Goal: Task Accomplishment & Management: Complete application form

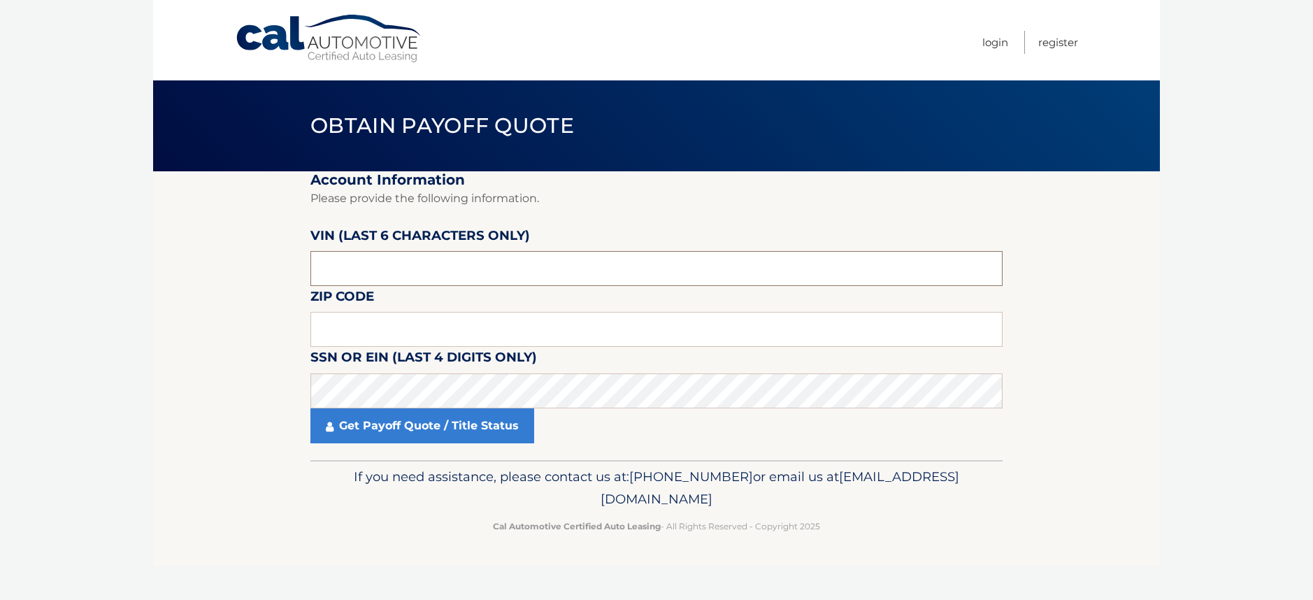
drag, startPoint x: 347, startPoint y: 271, endPoint x: 301, endPoint y: 263, distance: 46.8
click at [301, 263] on section "Account Information Please provide the following information. VIN (last 6 chara…" at bounding box center [656, 315] width 1007 height 289
type input "788345"
click at [360, 326] on input "text" at bounding box center [656, 329] width 692 height 35
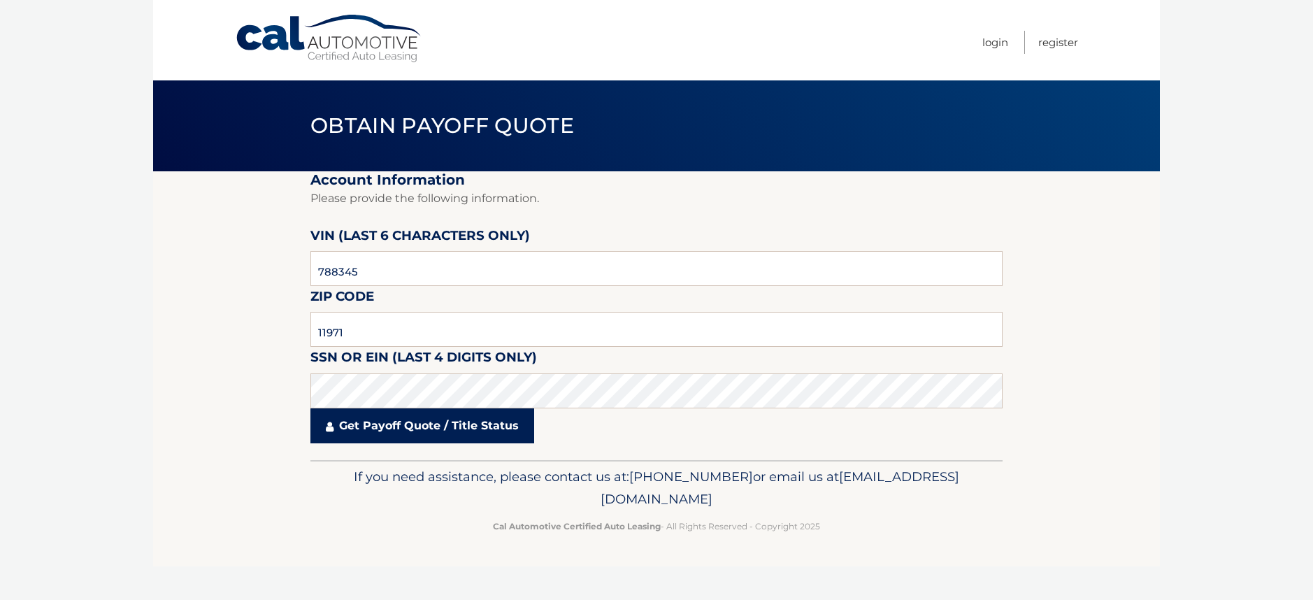
click at [426, 427] on link "Get Payoff Quote / Title Status" at bounding box center [422, 425] width 224 height 35
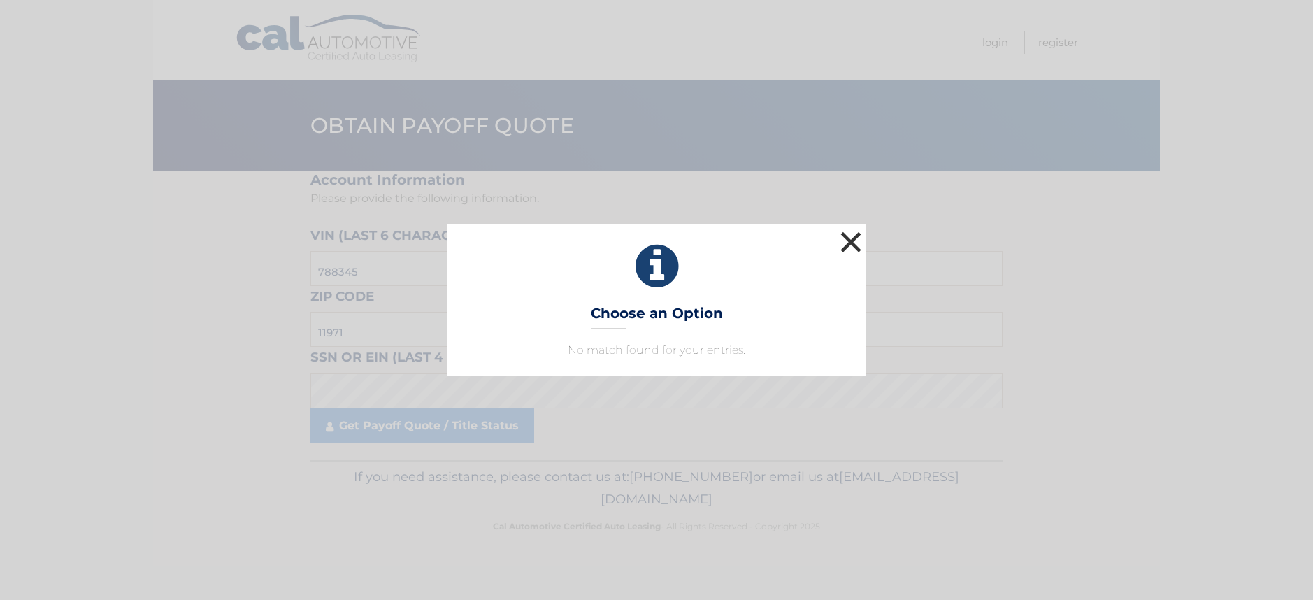
drag, startPoint x: 853, startPoint y: 239, endPoint x: 744, endPoint y: 276, distance: 115.2
click at [851, 239] on button "×" at bounding box center [851, 242] width 28 height 28
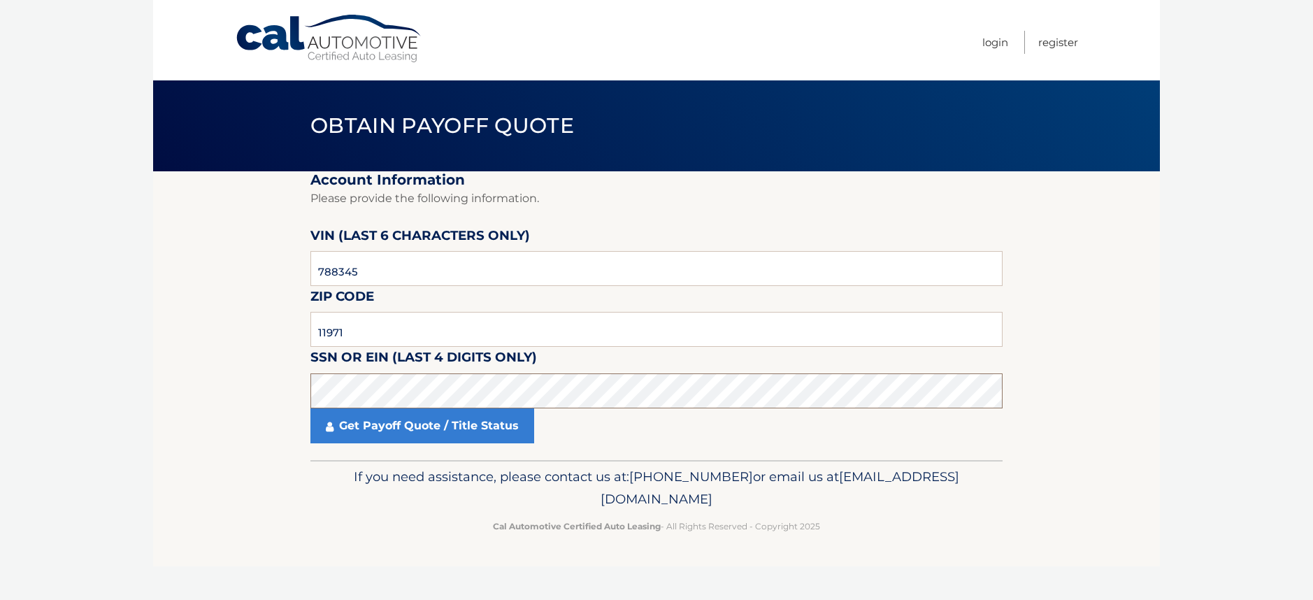
click at [287, 396] on section "Account Information Please provide the following information. VIN (last 6 chara…" at bounding box center [656, 315] width 1007 height 289
click at [138, 352] on body "Cal Automotive Menu Login Register Obtain Payoff Quote" at bounding box center [656, 300] width 1313 height 600
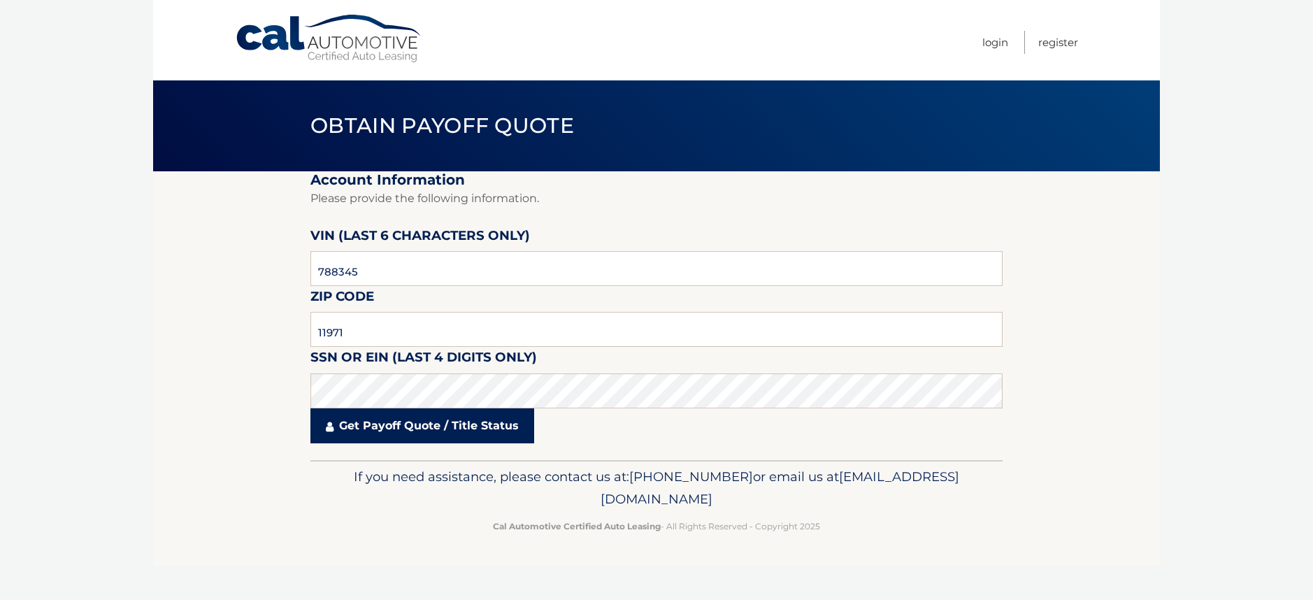
click at [420, 429] on link "Get Payoff Quote / Title Status" at bounding box center [422, 425] width 224 height 35
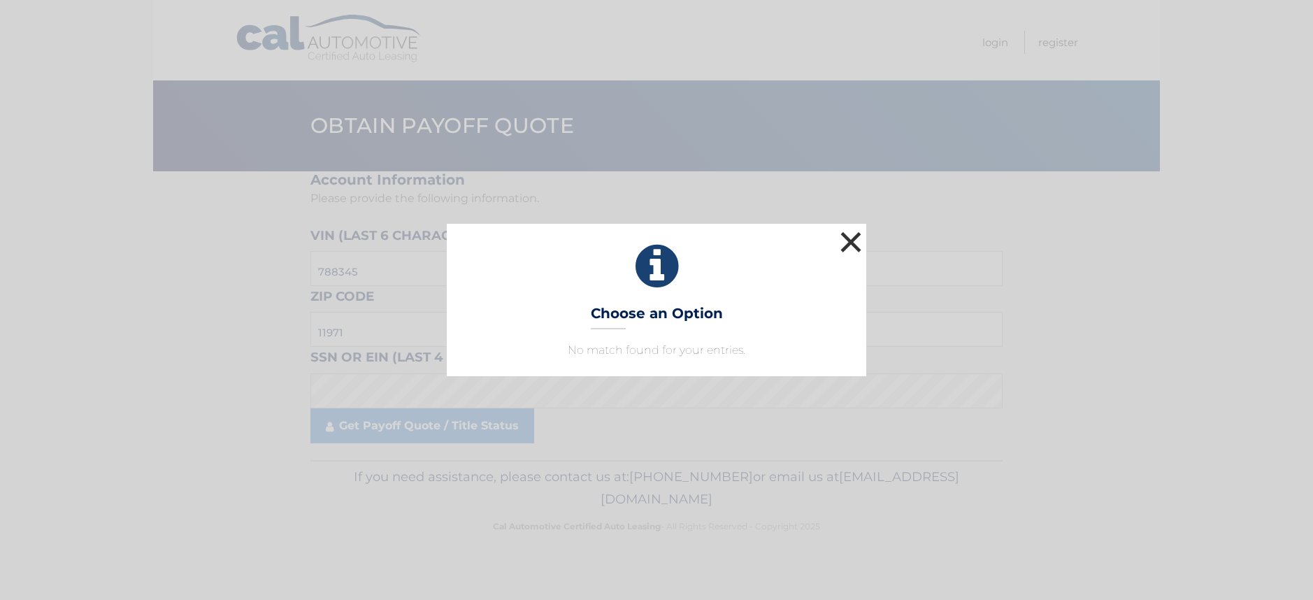
click at [857, 240] on button "×" at bounding box center [851, 242] width 28 height 28
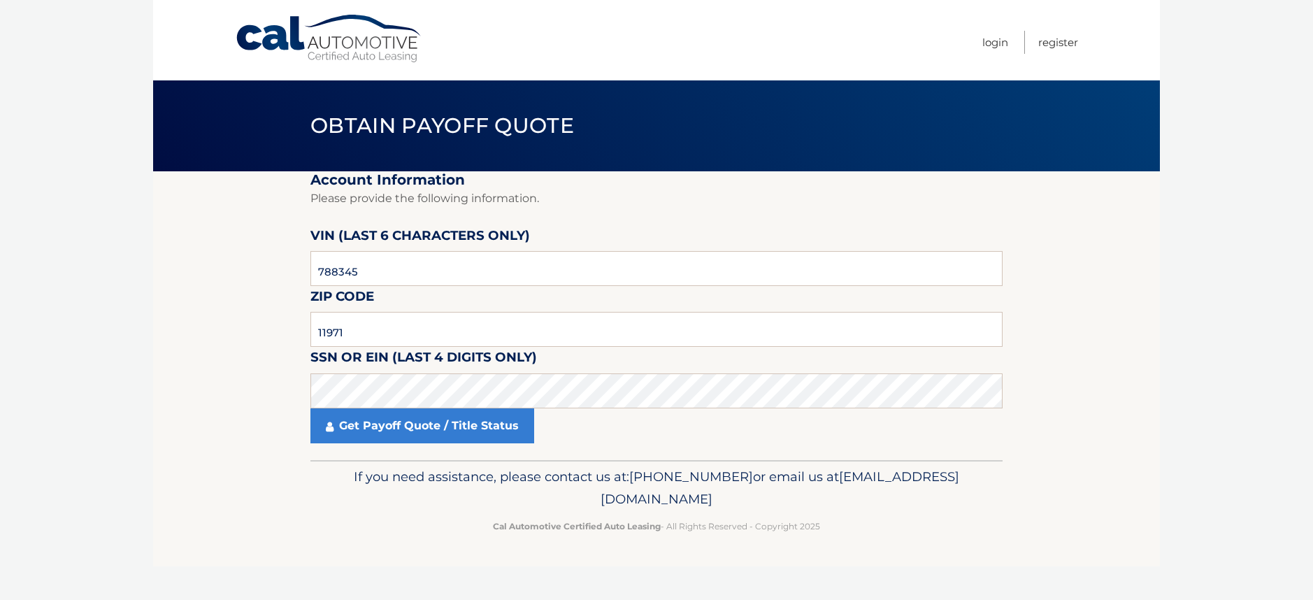
click at [86, 589] on body "Cal Automotive Menu Login Register Obtain Payoff Quote" at bounding box center [656, 300] width 1313 height 600
drag, startPoint x: 343, startPoint y: 333, endPoint x: 247, endPoint y: 345, distance: 96.6
click at [247, 345] on section "Account Information Please provide the following information. VIN (last 6 chara…" at bounding box center [656, 315] width 1007 height 289
click at [147, 391] on body "Cal Automotive Menu Login Register Obtain Payoff Quote" at bounding box center [656, 300] width 1313 height 600
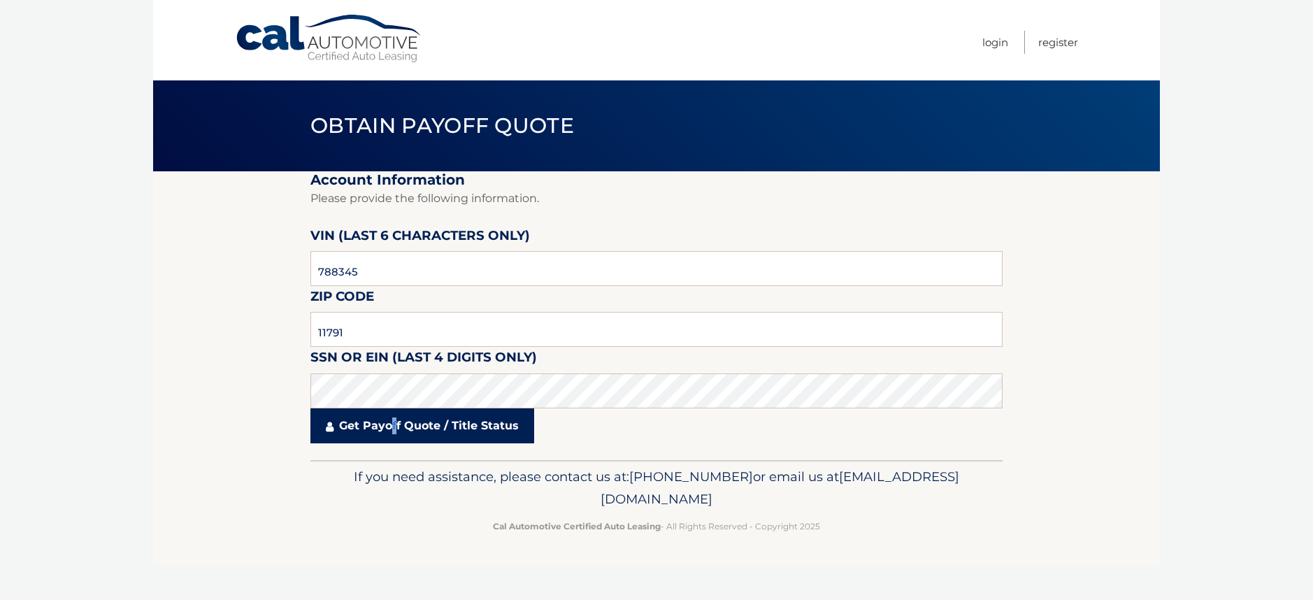
click at [395, 430] on link "Get Payoff Quote / Title Status" at bounding box center [422, 425] width 224 height 35
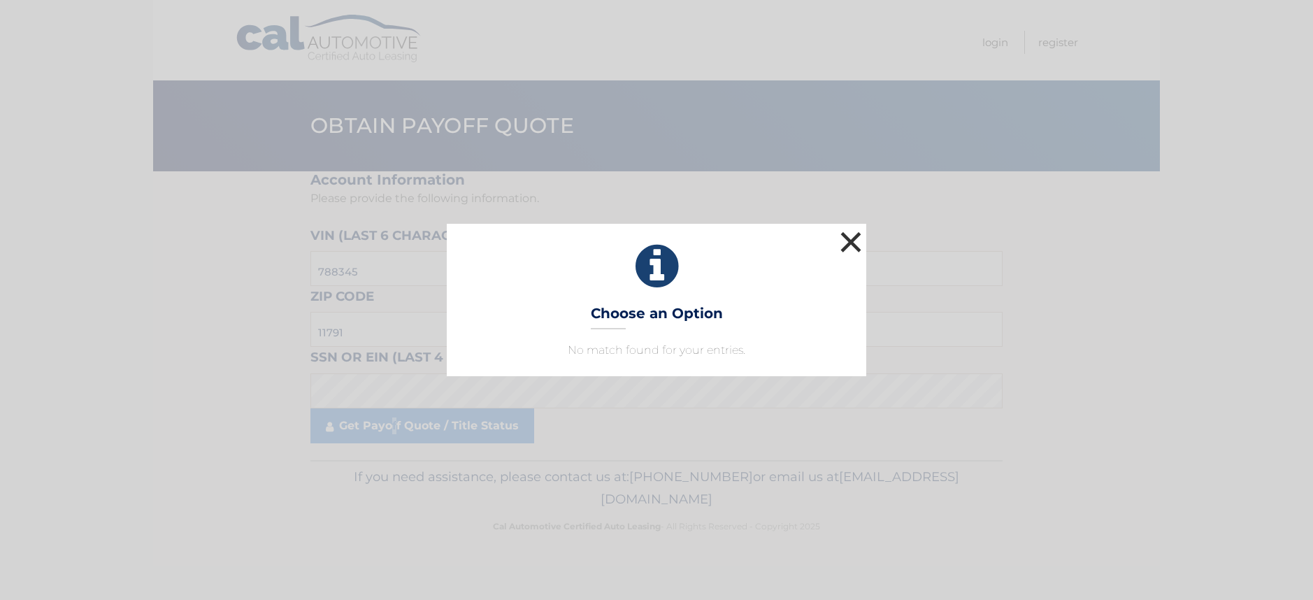
click at [853, 235] on button "×" at bounding box center [851, 242] width 28 height 28
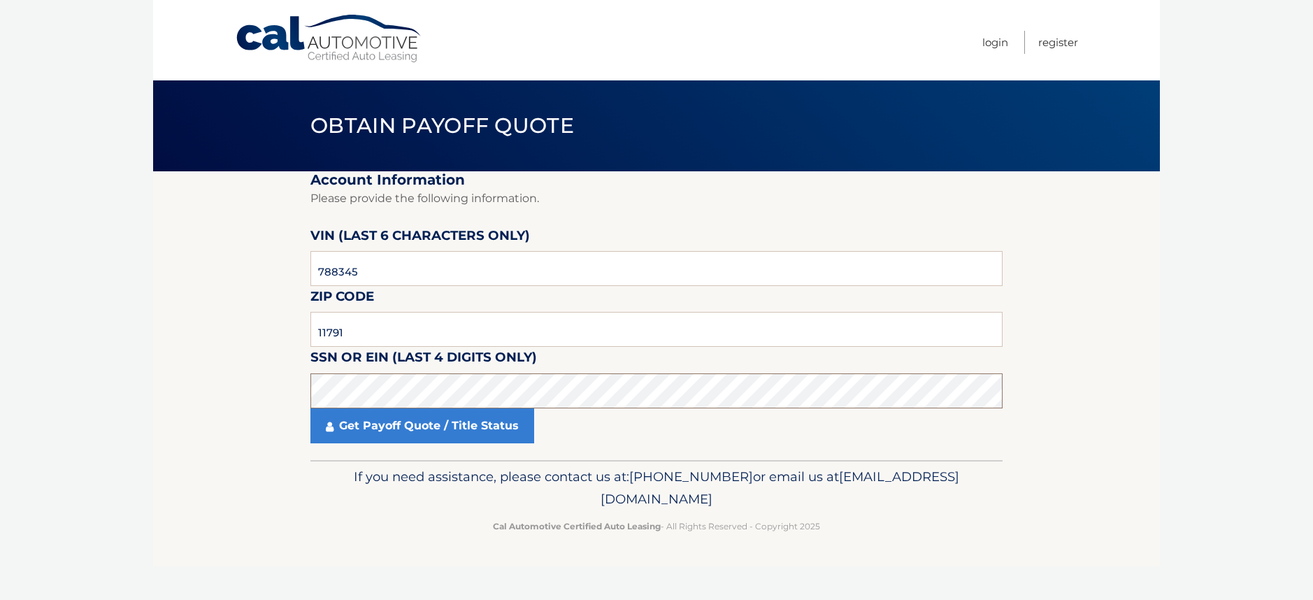
click at [306, 394] on section "Account Information Please provide the following information. VIN (last 6 chara…" at bounding box center [656, 315] width 1007 height 289
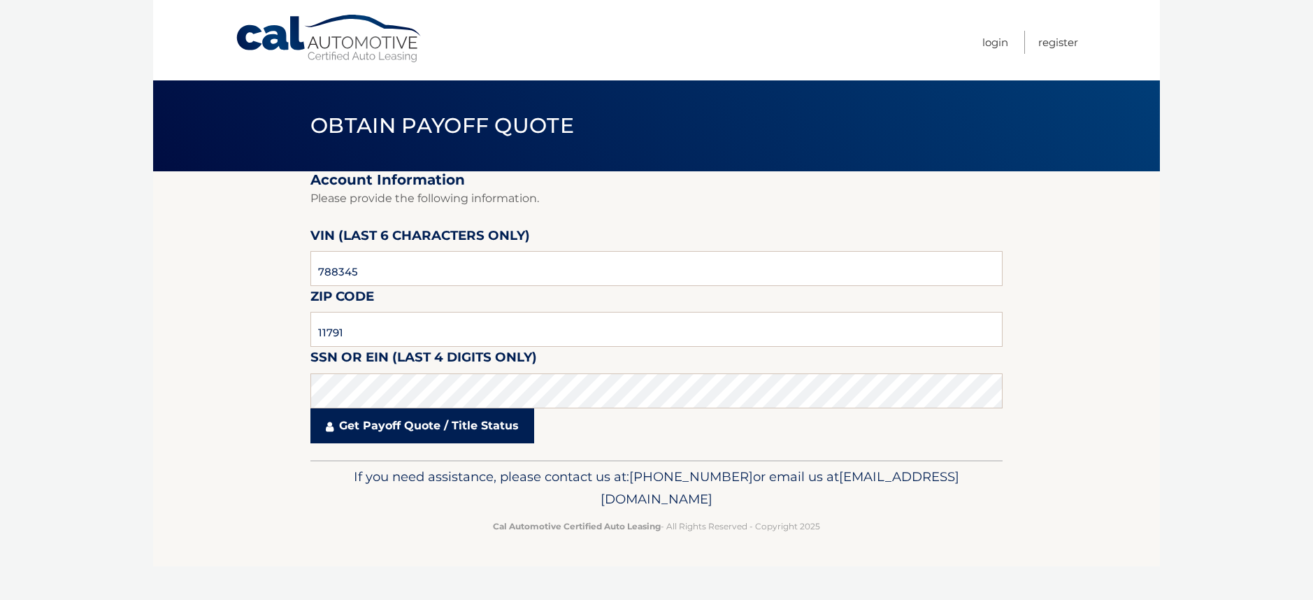
click at [380, 423] on link "Get Payoff Quote / Title Status" at bounding box center [422, 425] width 224 height 35
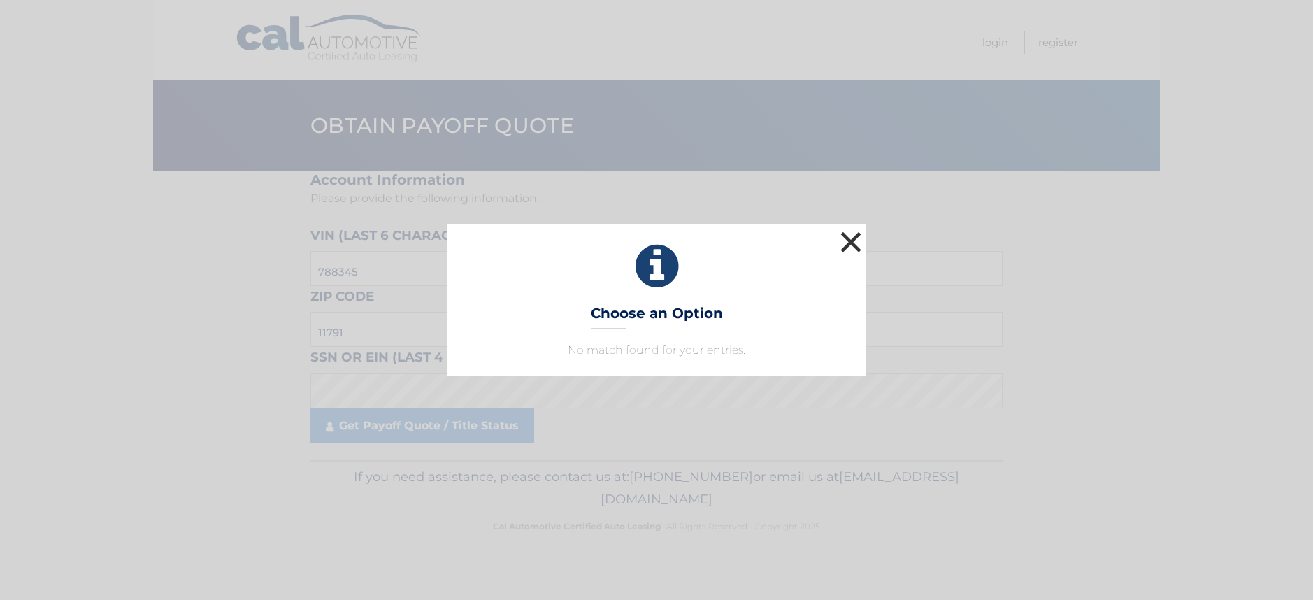
click at [854, 237] on button "×" at bounding box center [851, 242] width 28 height 28
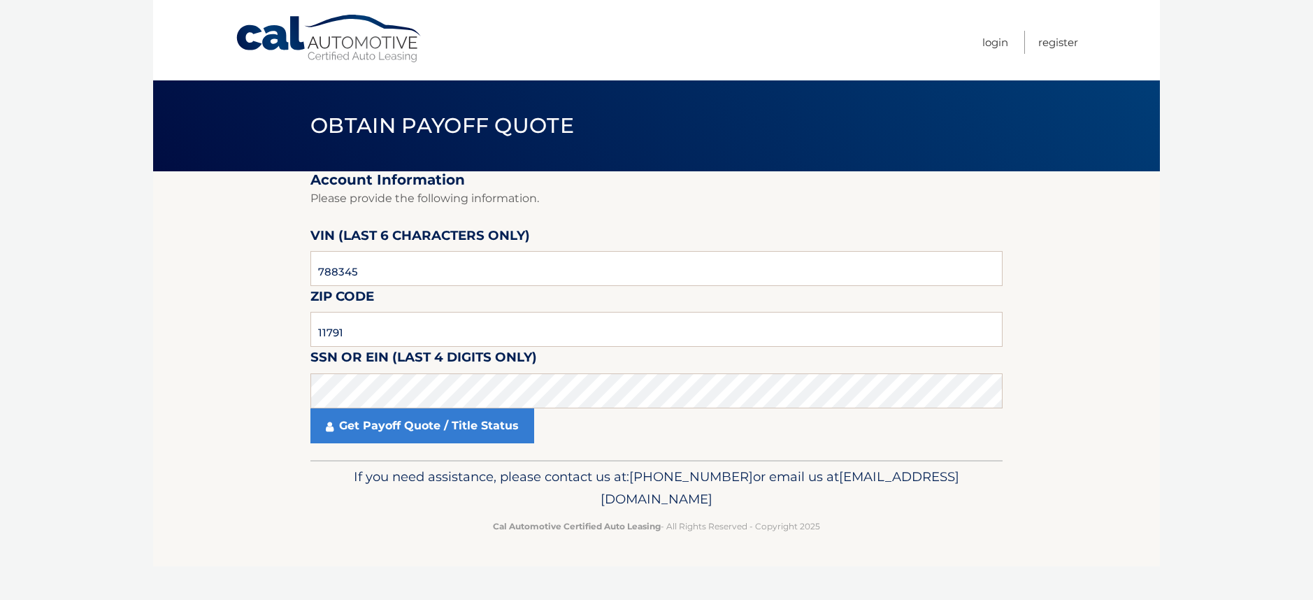
click at [154, 408] on section "Account Information Please provide the following information. VIN (last 6 chara…" at bounding box center [656, 315] width 1007 height 289
drag, startPoint x: 345, startPoint y: 331, endPoint x: 276, endPoint y: 345, distance: 69.9
click at [276, 345] on section "Account Information Please provide the following information. VIN (last 6 chara…" at bounding box center [656, 315] width 1007 height 289
type input "11741"
click button "For Originating Dealer" at bounding box center [0, 0] width 0 height 0
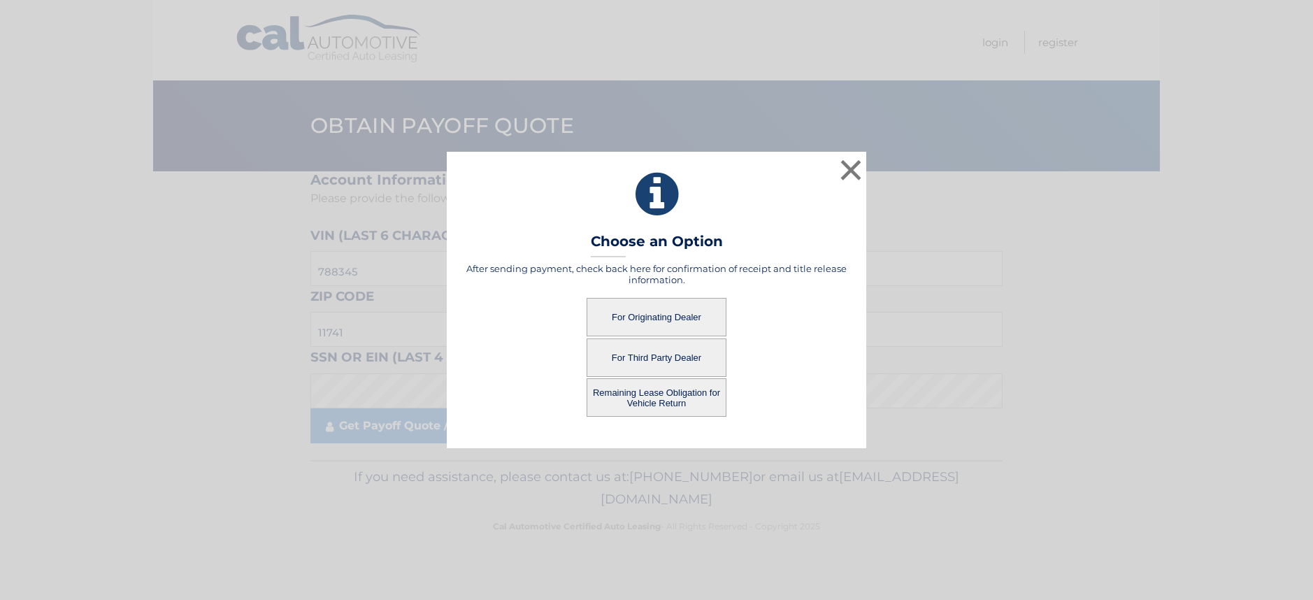
click at [666, 317] on button "For Originating Dealer" at bounding box center [656, 317] width 140 height 38
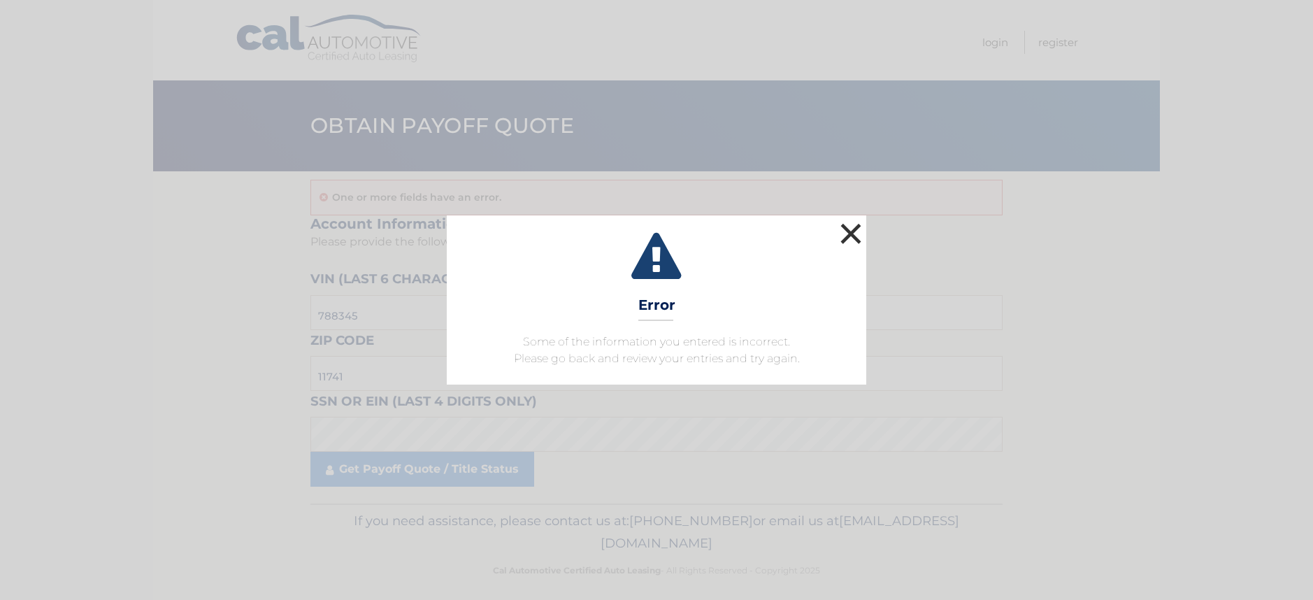
click at [852, 226] on button "×" at bounding box center [851, 233] width 28 height 28
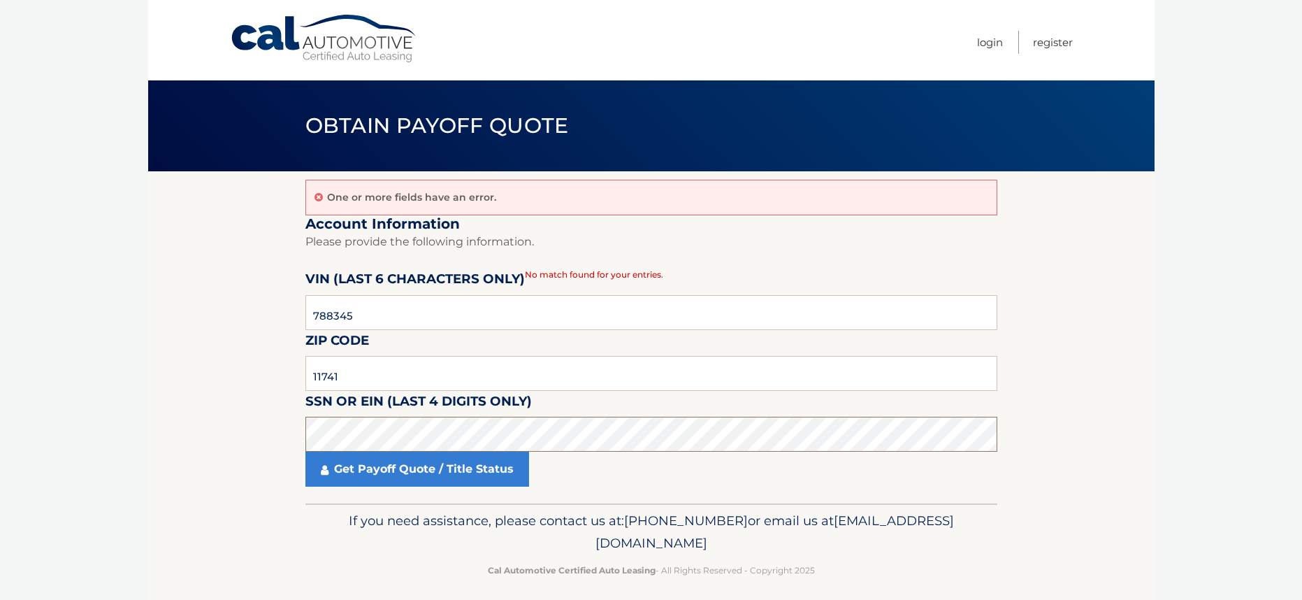
click at [240, 430] on section "One or more fields have an error. Account Information Please provide the follow…" at bounding box center [651, 337] width 1007 height 332
click at [397, 475] on link "Get Payoff Quote / Title Status" at bounding box center [417, 469] width 224 height 35
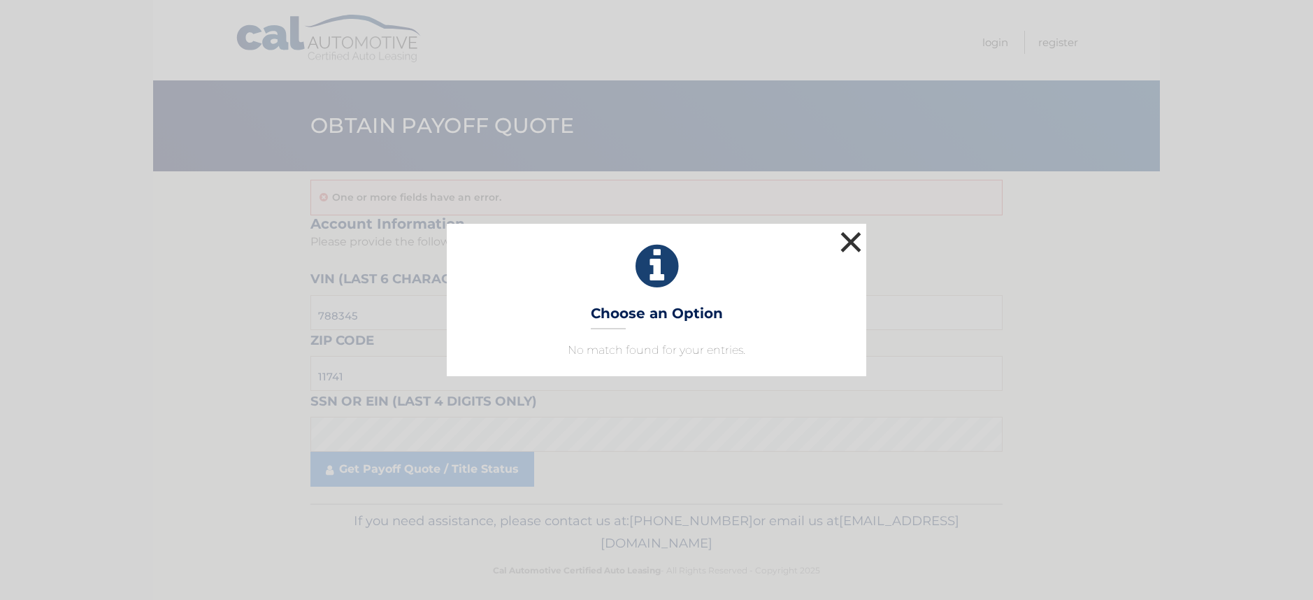
click at [854, 238] on button "×" at bounding box center [851, 242] width 28 height 28
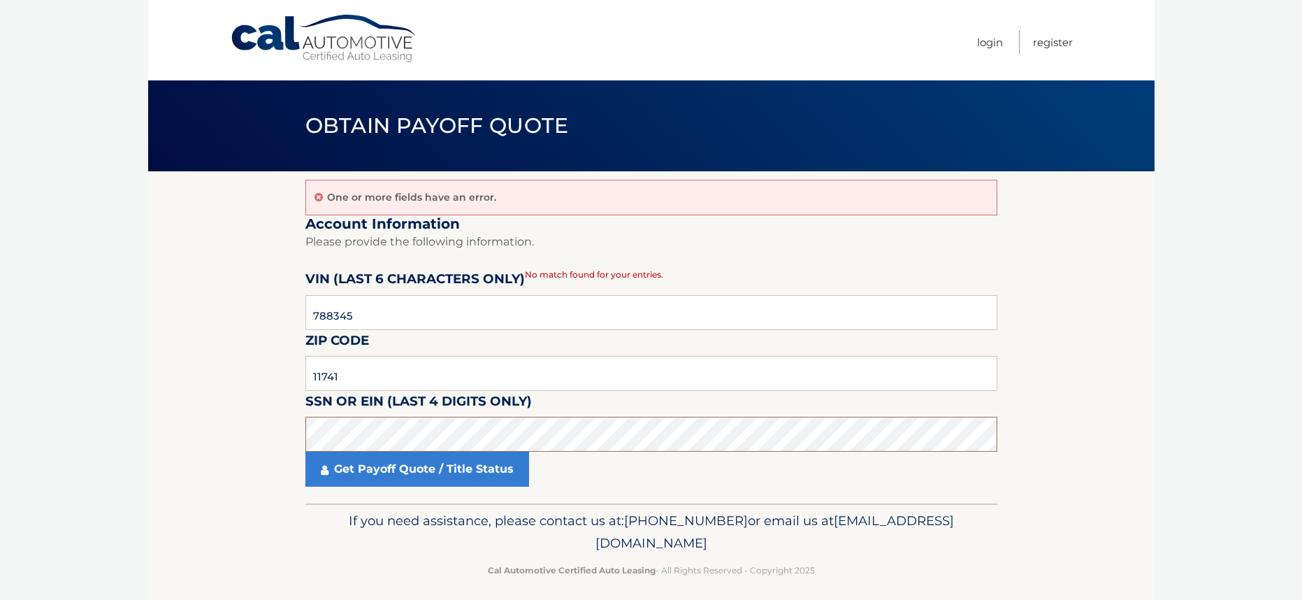
click at [229, 449] on section "One or more fields have an error. Account Information Please provide the follow…" at bounding box center [651, 337] width 1007 height 332
click at [264, 438] on section "One or more fields have an error. Account Information Please provide the follow…" at bounding box center [651, 337] width 1007 height 332
click button "For Originating Dealer" at bounding box center [0, 0] width 0 height 0
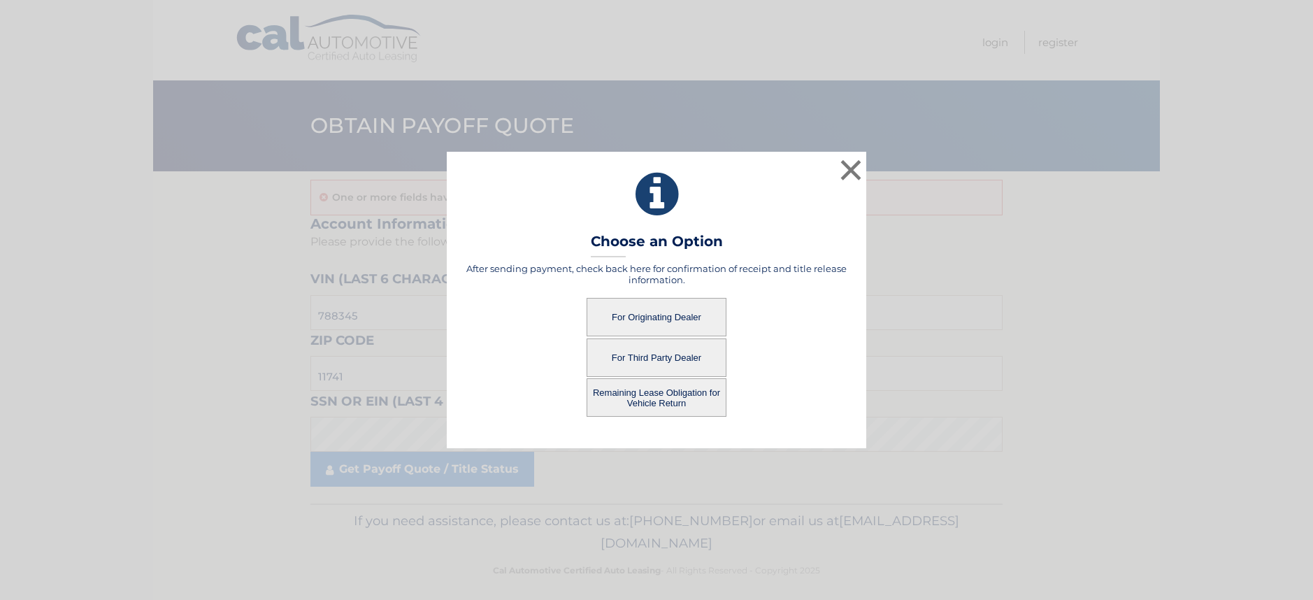
click at [648, 363] on button "For Third Party Dealer" at bounding box center [656, 357] width 140 height 38
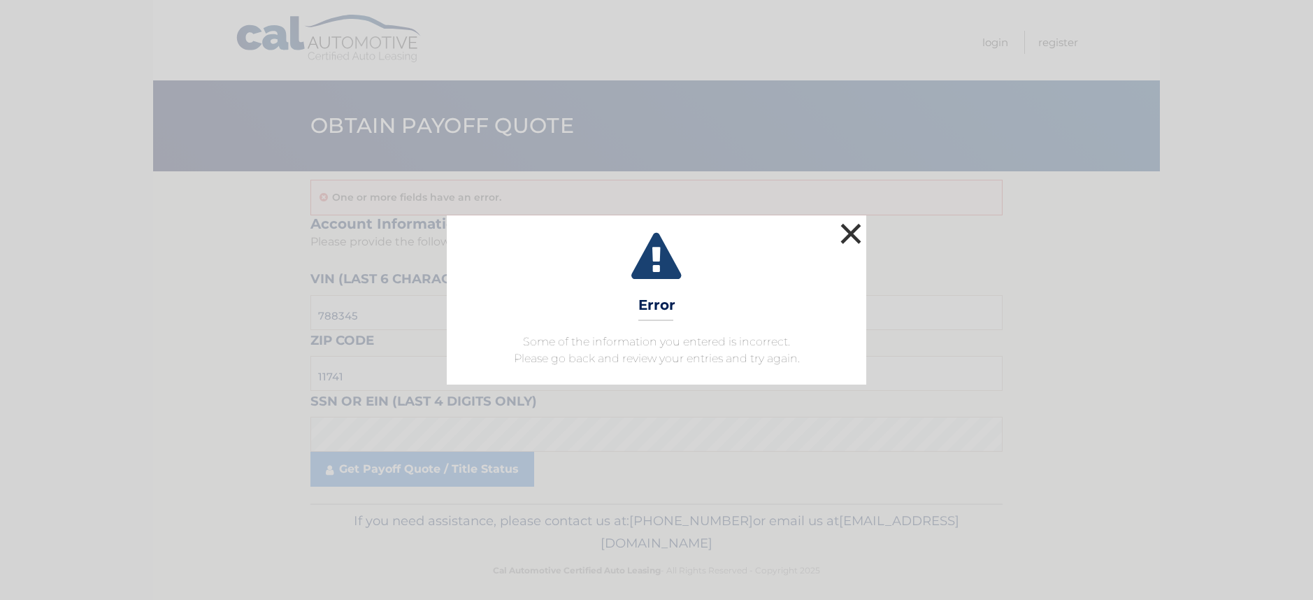
click at [854, 229] on button "×" at bounding box center [851, 233] width 28 height 28
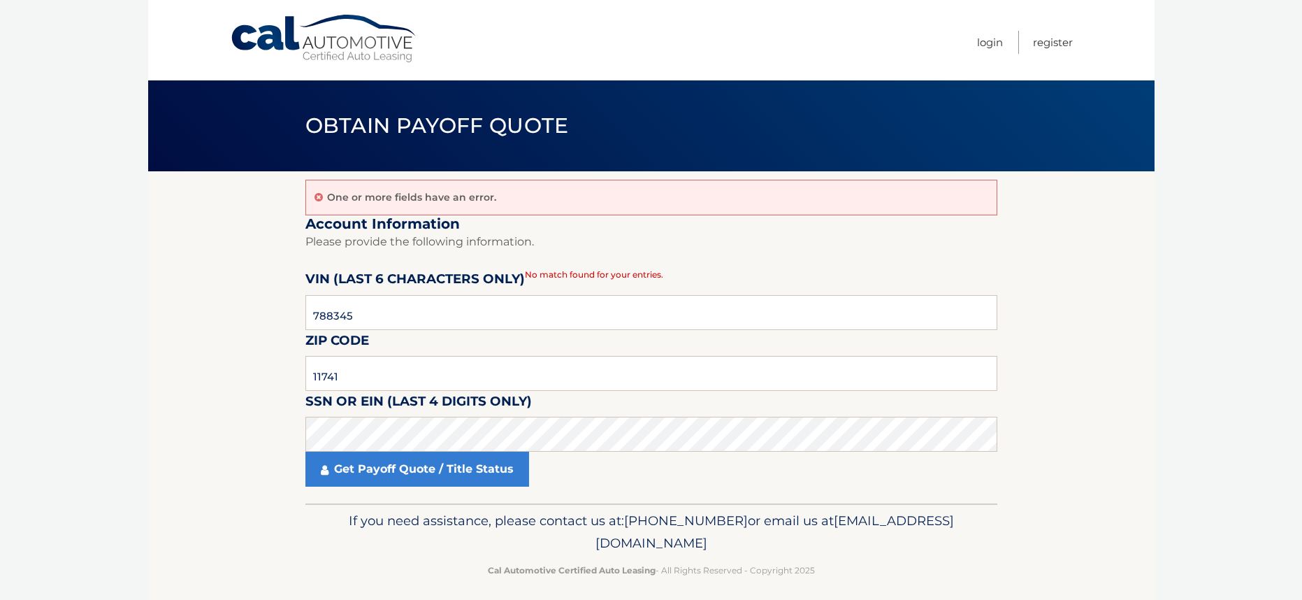
click at [171, 394] on section "One or more fields have an error. Account Information Please provide the follow…" at bounding box center [651, 337] width 1007 height 332
click at [68, 585] on body "Cal Automotive Menu Login Register Obtain Payoff Quote" at bounding box center [651, 300] width 1302 height 600
click at [266, 438] on section "One or more fields have an error. Account Information Please provide the follow…" at bounding box center [651, 337] width 1007 height 332
click button "For Originating Dealer" at bounding box center [0, 0] width 0 height 0
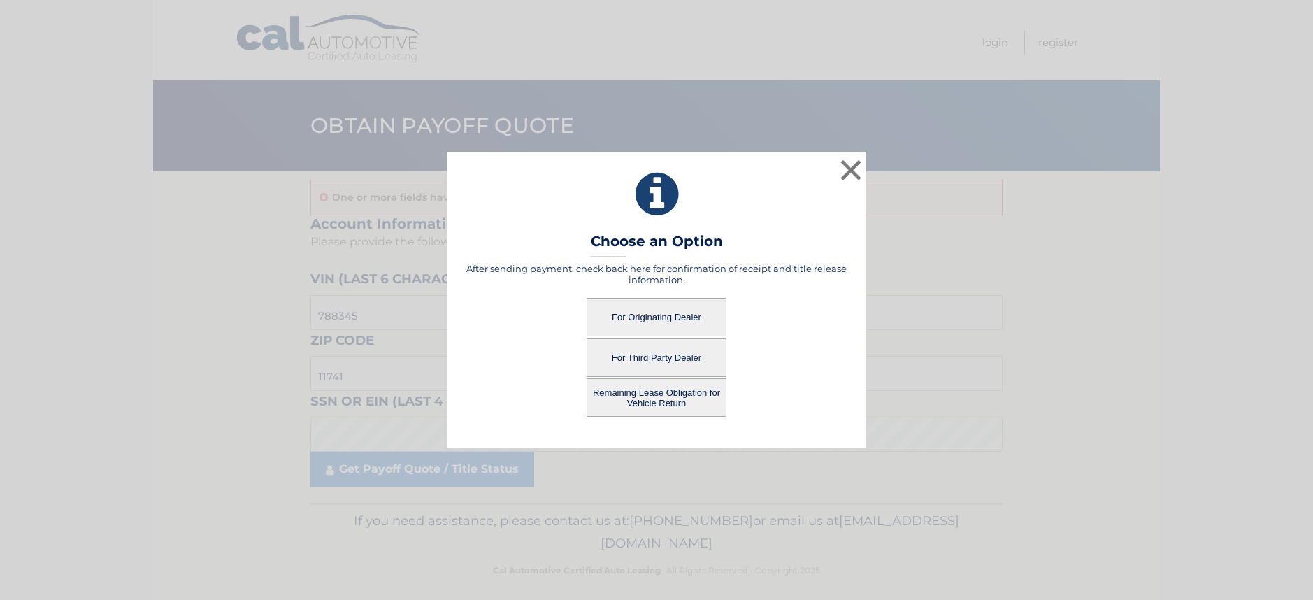
click at [667, 315] on button "For Originating Dealer" at bounding box center [656, 317] width 140 height 38
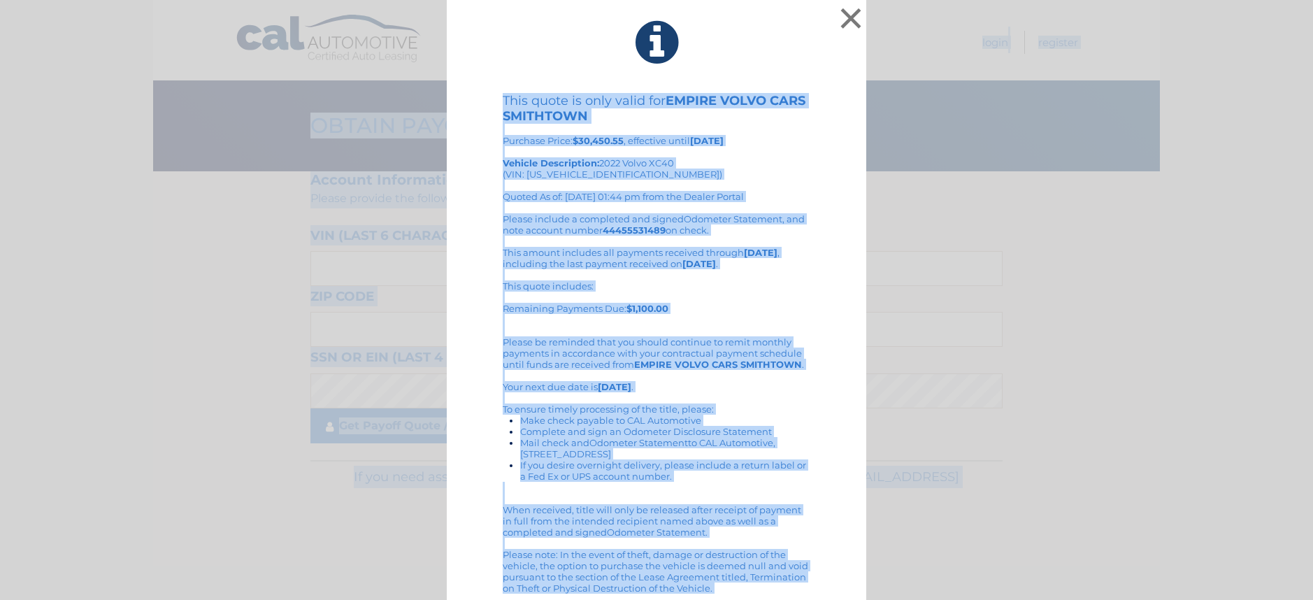
scroll to position [11, 0]
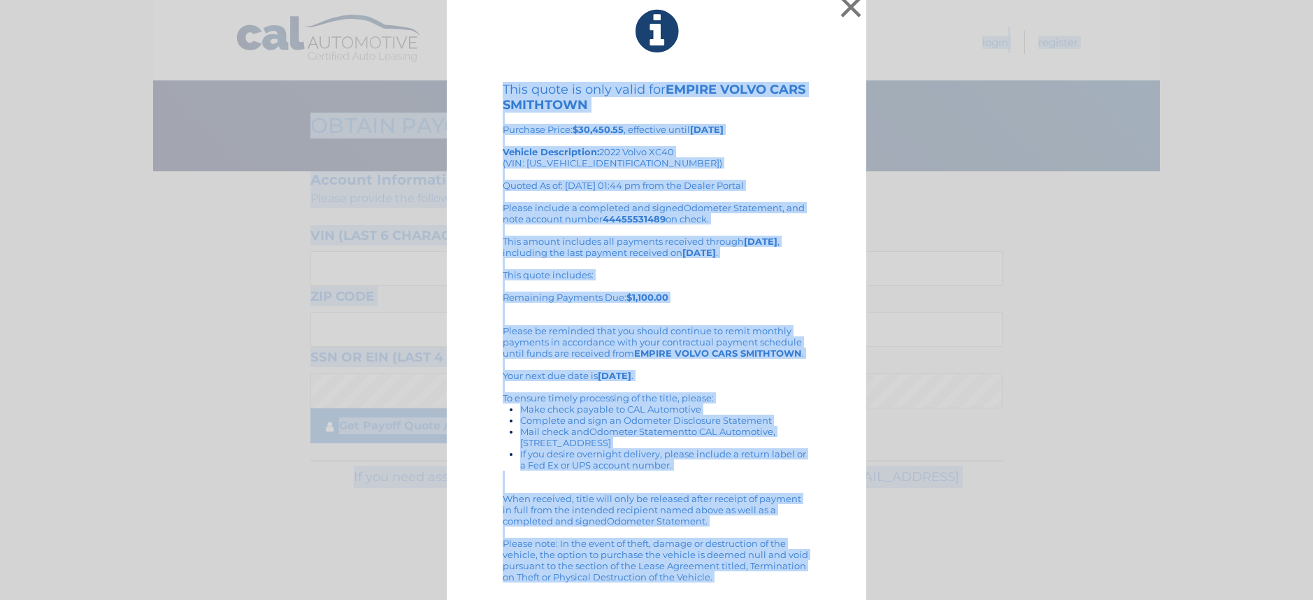
drag, startPoint x: 498, startPoint y: 94, endPoint x: 791, endPoint y: 603, distance: 586.9
click at [791, 599] on html "× This quote is only valid for EMPIRE VOLVO CARS SMITHTOWN Purchase Price: $30,…" at bounding box center [656, 300] width 1313 height 600
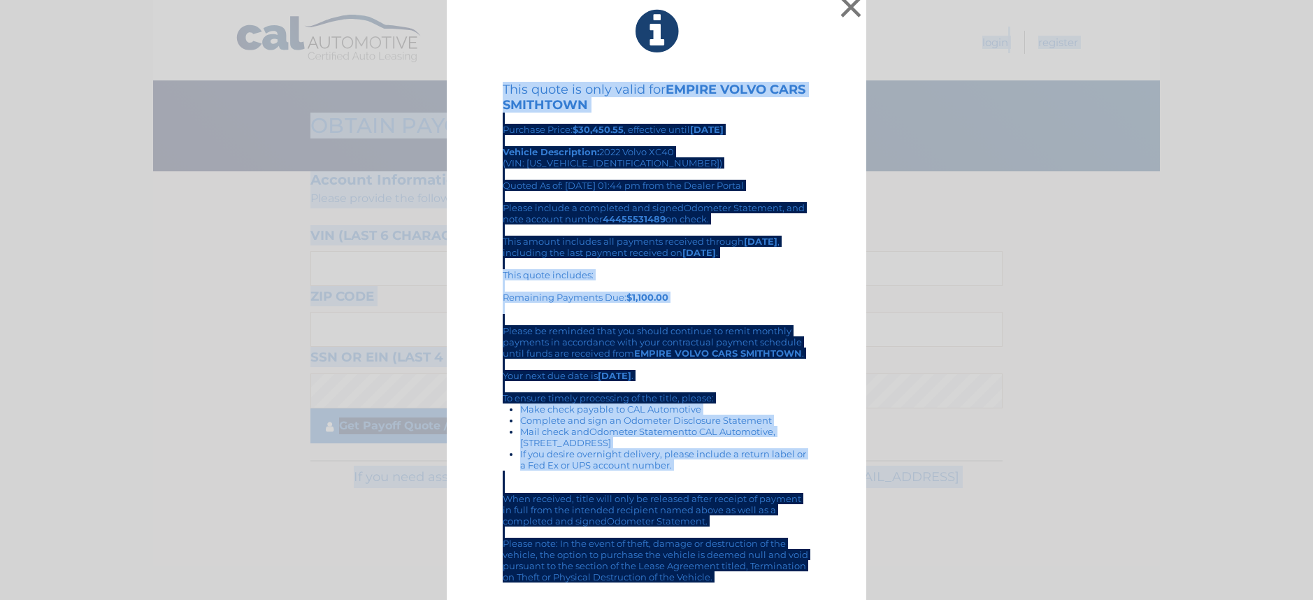
click at [727, 239] on div "Please include a completed and signed Odometer Statement , and note account num…" at bounding box center [657, 392] width 308 height 380
